Goal: Task Accomplishment & Management: Manage account settings

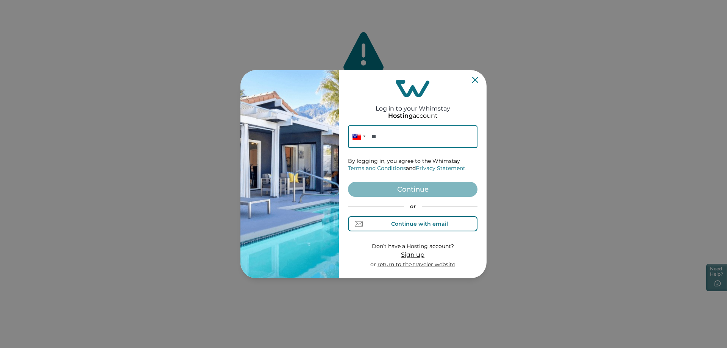
click at [414, 224] on div "Continue with email" at bounding box center [419, 224] width 57 height 6
click at [403, 137] on input at bounding box center [412, 136] width 129 height 23
type input "apulles@santexcorp.com"
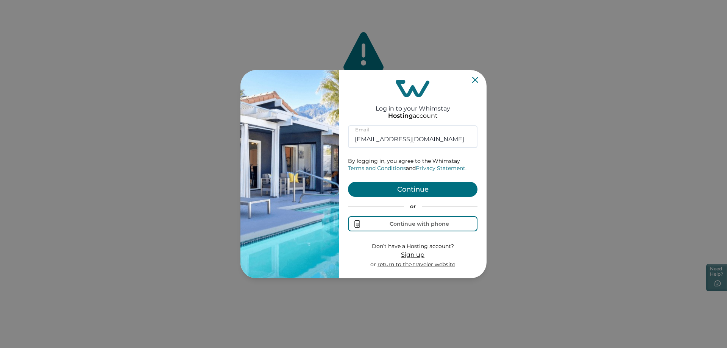
click at [406, 186] on button "Continue" at bounding box center [412, 189] width 129 height 15
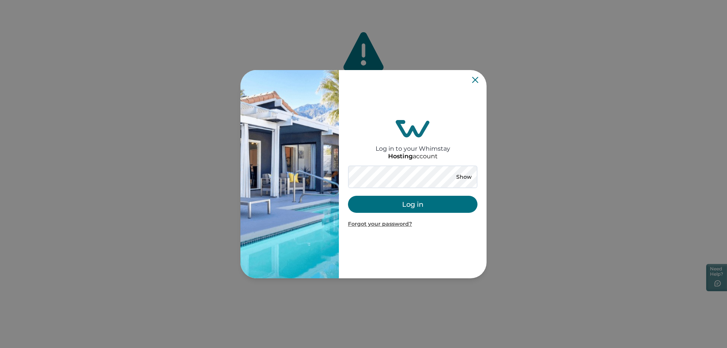
click at [412, 206] on button "Log in" at bounding box center [412, 204] width 129 height 17
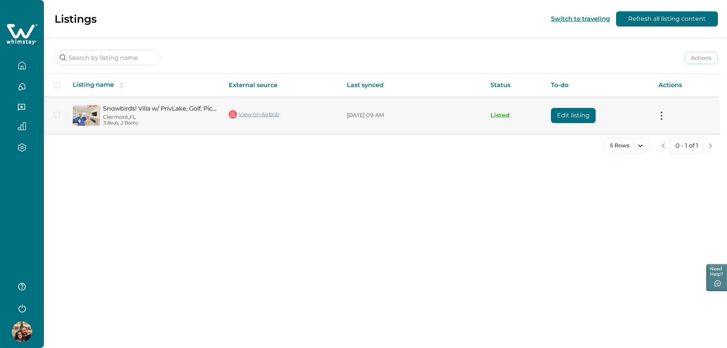
click at [560, 111] on button "Edit listing" at bounding box center [573, 115] width 45 height 15
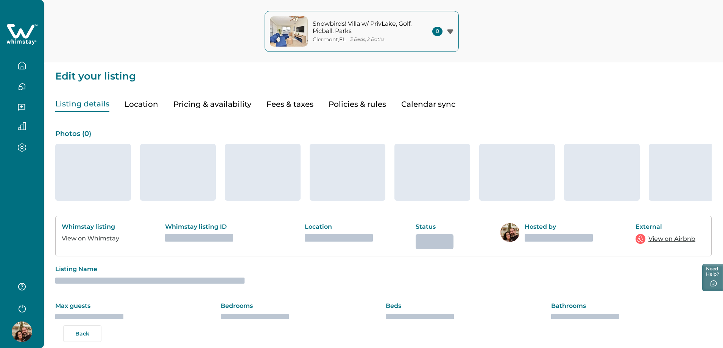
type input "15"
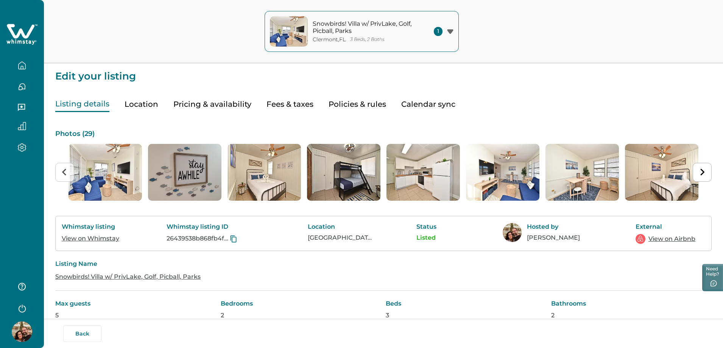
click at [218, 105] on button "Pricing & availability" at bounding box center [212, 105] width 78 height 16
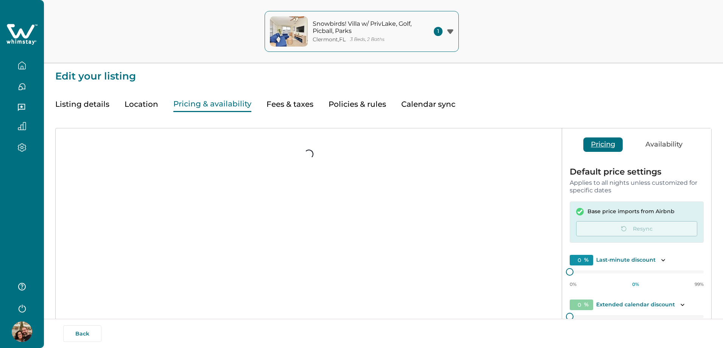
type input "15"
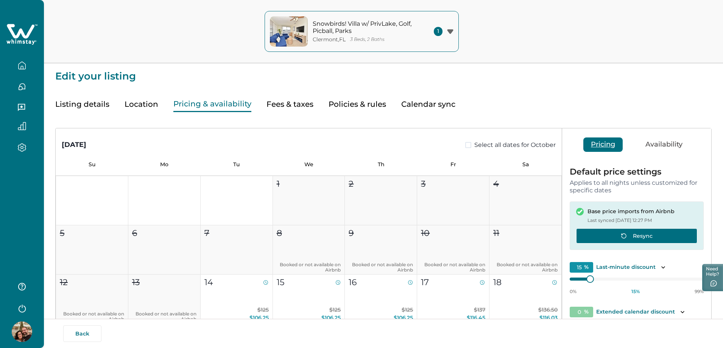
click at [647, 238] on button "Resync" at bounding box center [636, 235] width 121 height 15
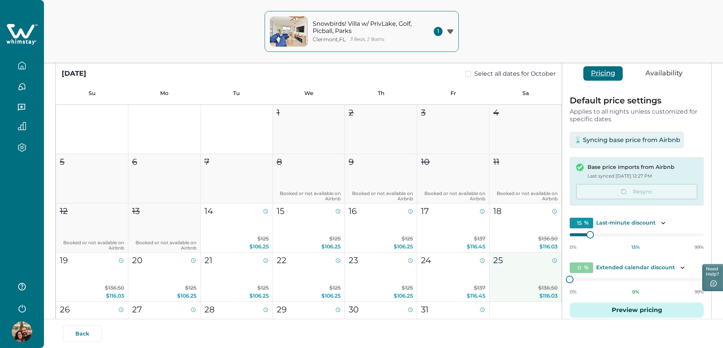
scroll to position [76, 0]
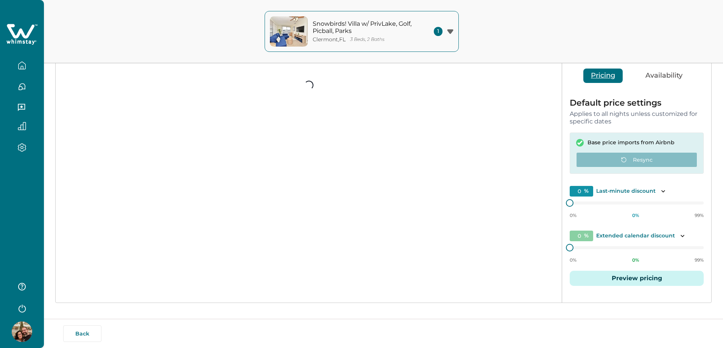
type input "15"
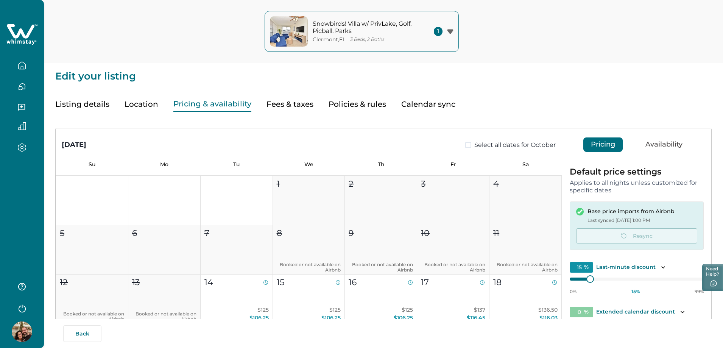
click at [76, 105] on button "Listing details" at bounding box center [82, 105] width 54 height 16
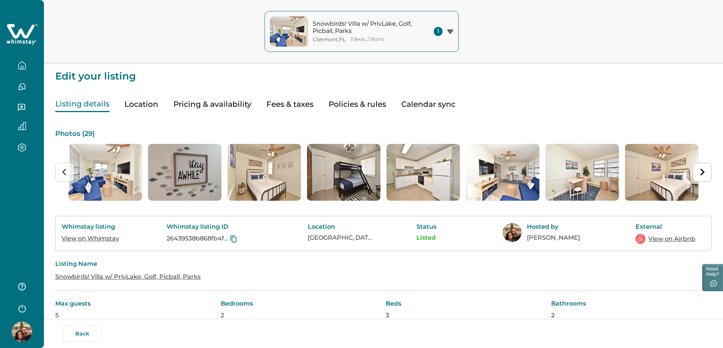
click at [507, 269] on div "Listing Name Snowbirds! Villa w/ PrivLake, Golf, Picball, Parks" at bounding box center [383, 271] width 657 height 40
click at [704, 174] on icon "Next slide" at bounding box center [702, 171] width 7 height 7
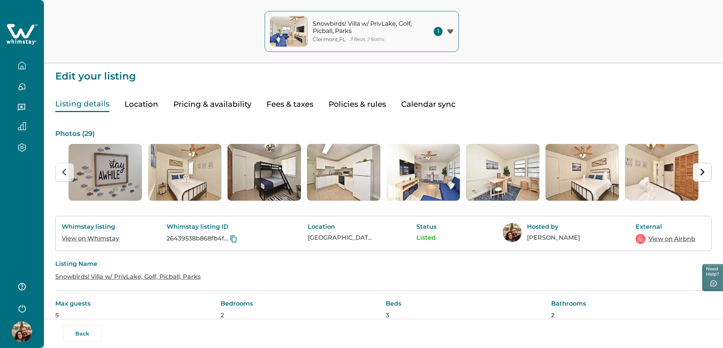
click at [704, 174] on icon "Next slide" at bounding box center [702, 171] width 7 height 7
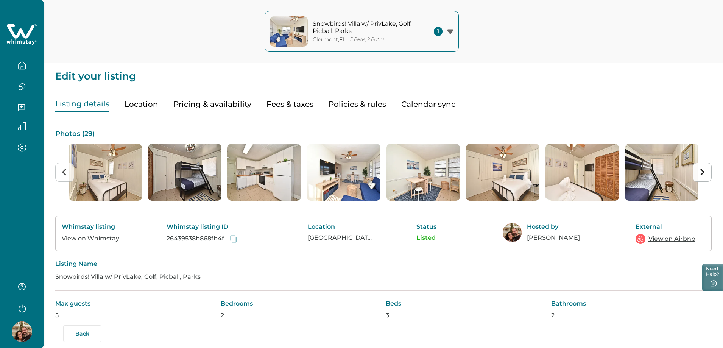
click at [704, 174] on icon "Next slide" at bounding box center [702, 171] width 7 height 7
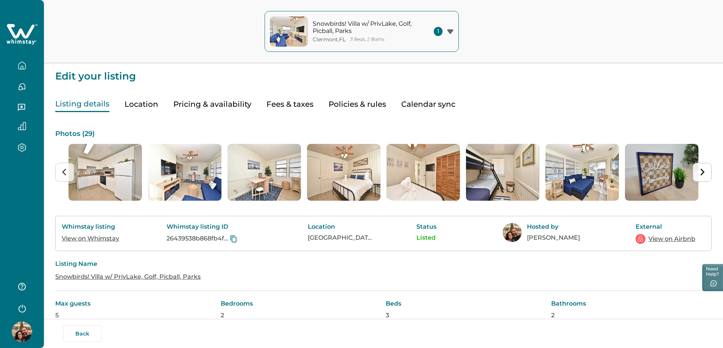
click at [704, 174] on icon "Next slide" at bounding box center [702, 171] width 7 height 7
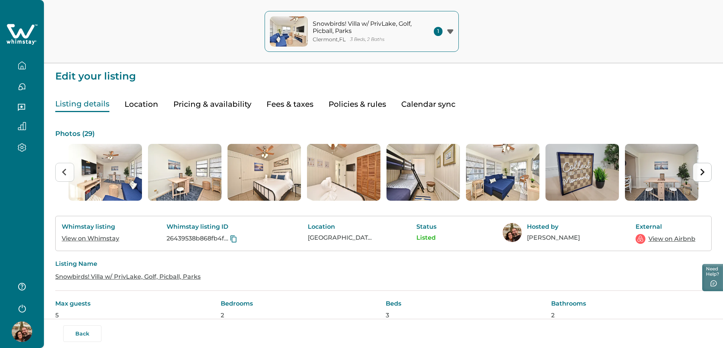
click at [704, 174] on icon "Next slide" at bounding box center [702, 171] width 7 height 7
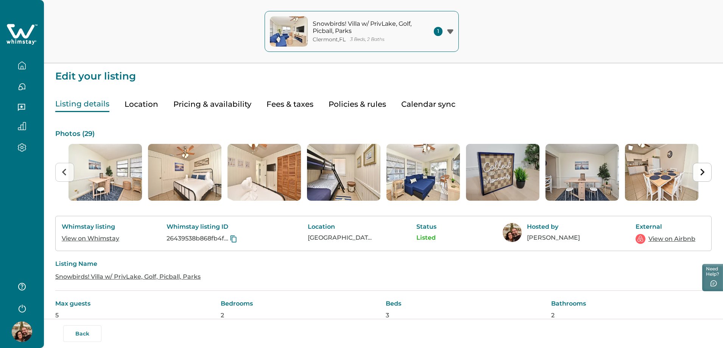
click at [704, 174] on icon "Next slide" at bounding box center [702, 171] width 7 height 7
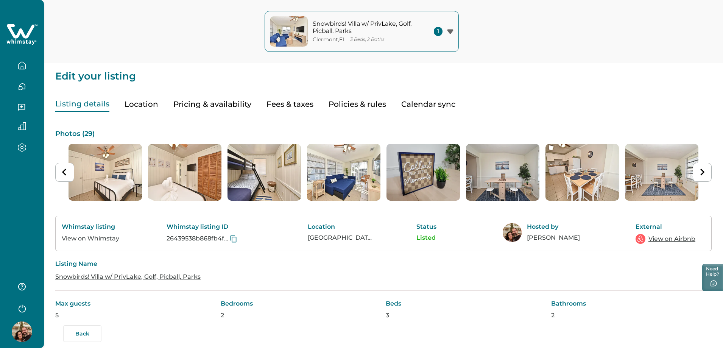
click at [442, 104] on button "Calendar sync" at bounding box center [428, 105] width 54 height 16
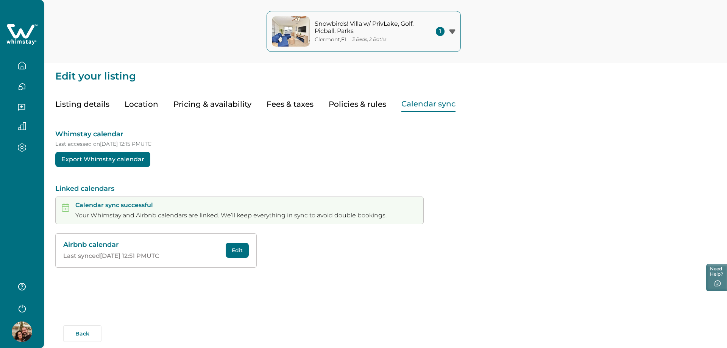
click at [183, 207] on p "Calendar sync successful" at bounding box center [230, 205] width 311 height 8
click at [120, 212] on p "Your Whimstay and Airbnb calendars are linked. We’ll keep everything in sync to…" at bounding box center [230, 216] width 311 height 8
click at [471, 207] on div "Whimstay calendar Last accessed on 10/08/2025 at 12:15 PM UTC Export Whimstay c…" at bounding box center [385, 190] width 660 height 156
click at [202, 103] on button "Pricing & availability" at bounding box center [212, 105] width 78 height 16
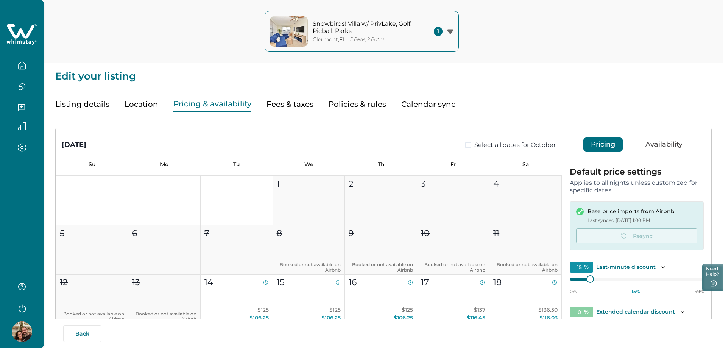
click at [580, 113] on div "October 2025 Select all dates for October Su Mo Tu We Th Fr Sa 1 2 3 4 5 6 7 8 …" at bounding box center [383, 277] width 657 height 330
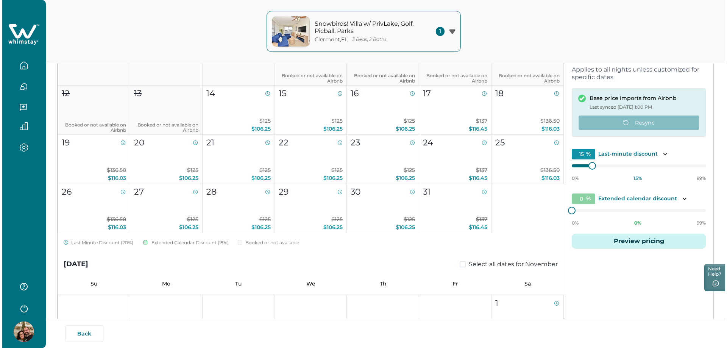
scroll to position [114, 0]
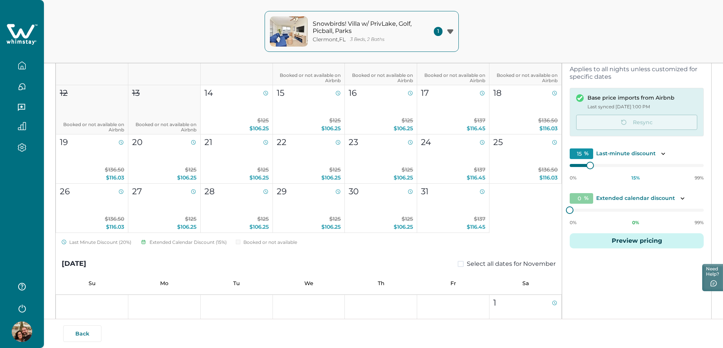
click at [636, 241] on button "Preview pricing" at bounding box center [637, 240] width 134 height 15
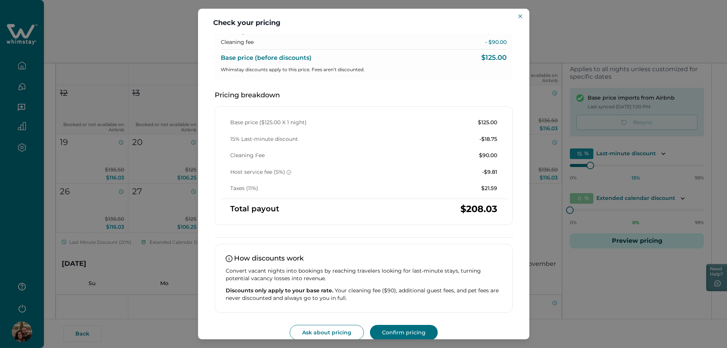
scroll to position [75, 0]
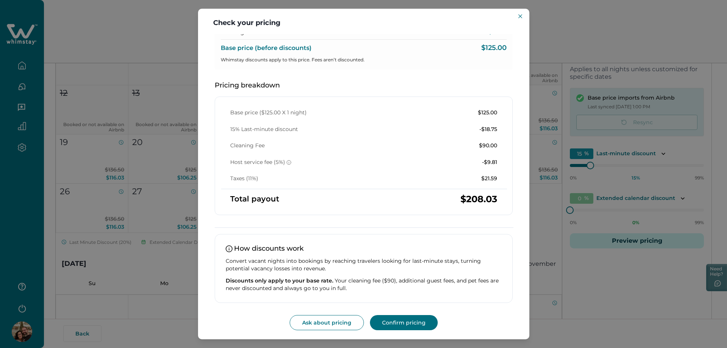
click at [507, 254] on div "How discounts work Convert vacant nights into bookings by reaching travelers lo…" at bounding box center [364, 268] width 298 height 69
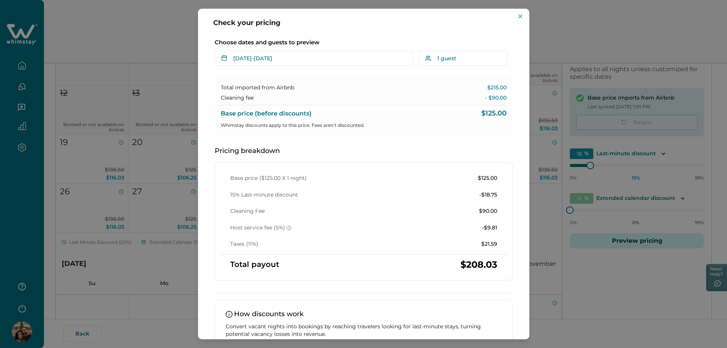
scroll to position [0, 0]
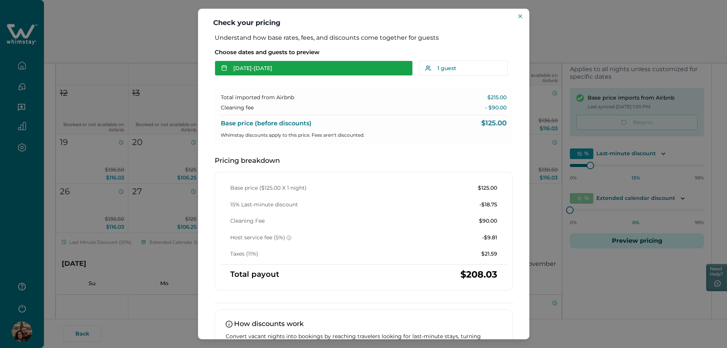
click at [286, 73] on button "Oct 14 - Oct 15" at bounding box center [314, 68] width 198 height 15
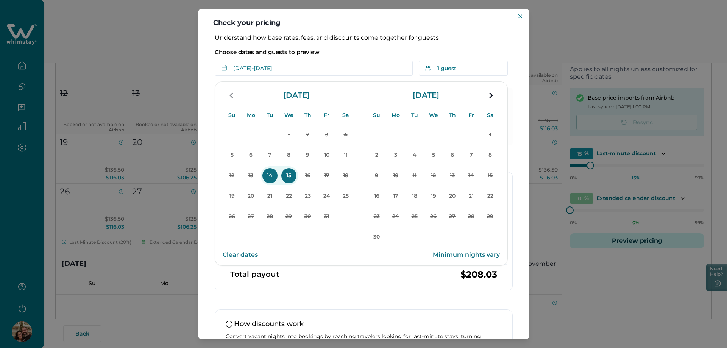
click at [248, 252] on button "Clear dates" at bounding box center [240, 254] width 35 height 15
click at [243, 255] on button "Clear dates" at bounding box center [240, 254] width 35 height 15
click at [521, 12] on button "Close" at bounding box center [520, 16] width 9 height 9
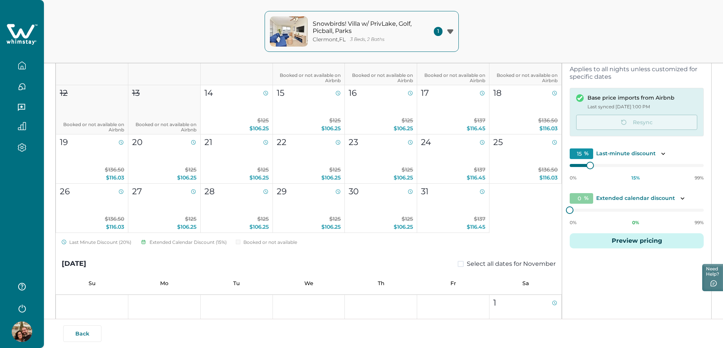
click at [565, 30] on div "Snowbirds! Villa w/ PrivLake, Golf, Picball, Parks Clermont , FL 3 Beds, 2 Bath…" at bounding box center [361, 31] width 723 height 63
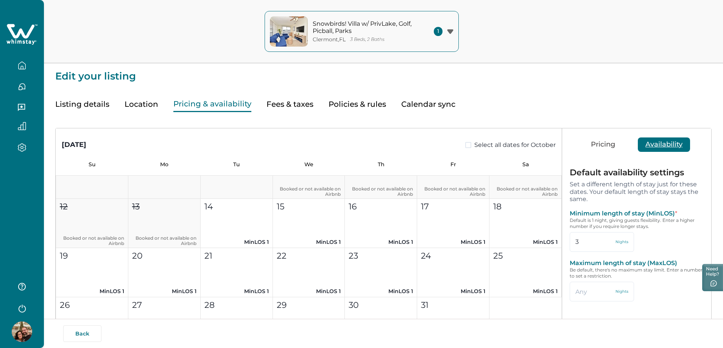
click at [655, 142] on button "Availability" at bounding box center [664, 144] width 52 height 14
click at [603, 146] on button "Pricing" at bounding box center [602, 144] width 39 height 14
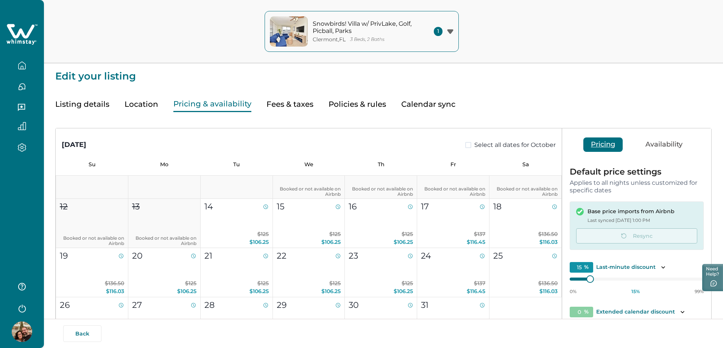
click at [581, 214] on icon at bounding box center [580, 212] width 8 height 8
click at [581, 211] on icon at bounding box center [579, 211] width 5 height 5
click at [613, 214] on p "Base price imports from Airbnb" at bounding box center [631, 212] width 87 height 8
click at [578, 211] on icon at bounding box center [580, 212] width 8 height 8
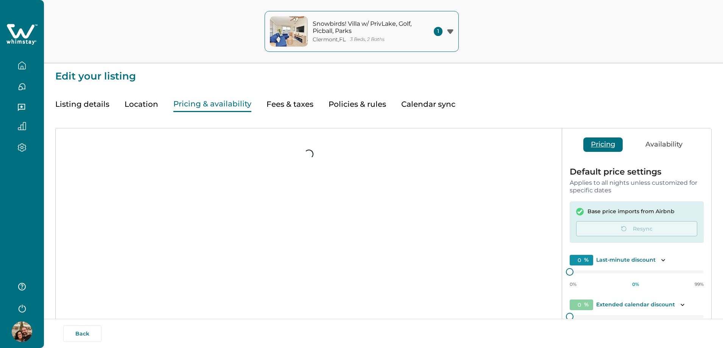
type input "15"
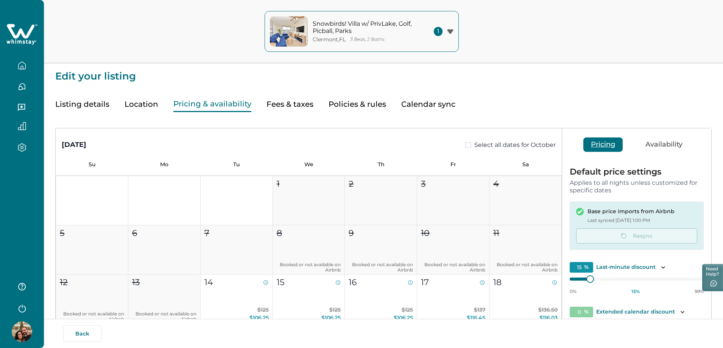
click at [633, 183] on p "Applies to all nights unless customized for specific dates" at bounding box center [637, 186] width 134 height 15
click at [19, 311] on icon "button" at bounding box center [21, 307] width 11 height 11
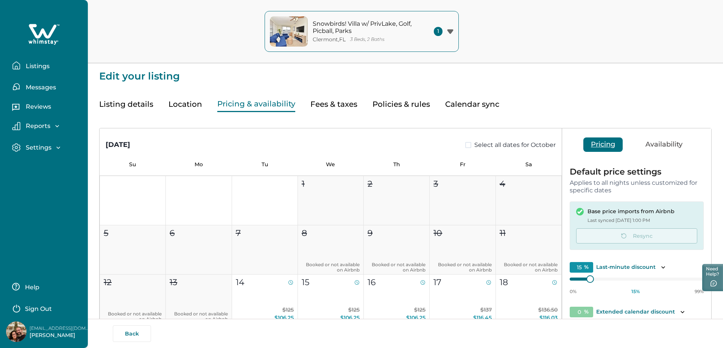
click at [29, 306] on p "Sign Out" at bounding box center [38, 309] width 27 height 8
